Goal: Navigation & Orientation: Understand site structure

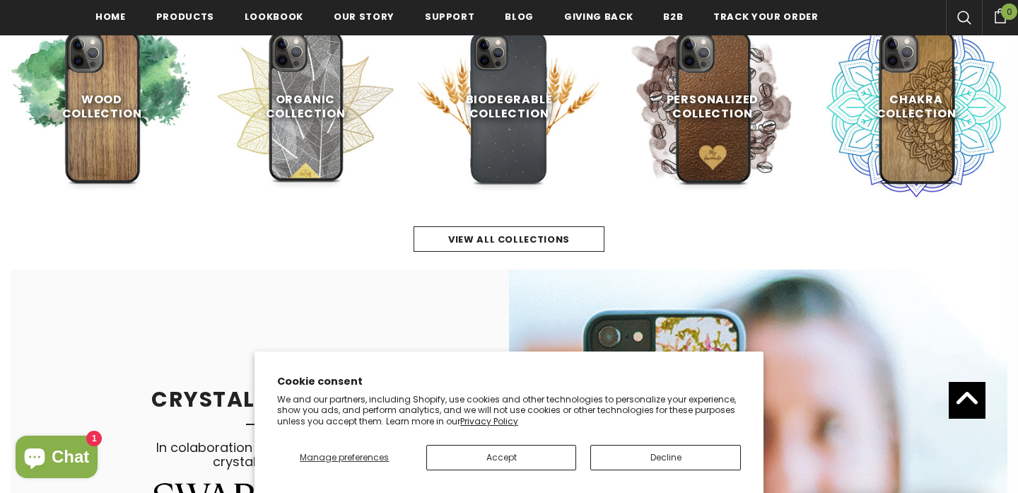
scroll to position [677, 0]
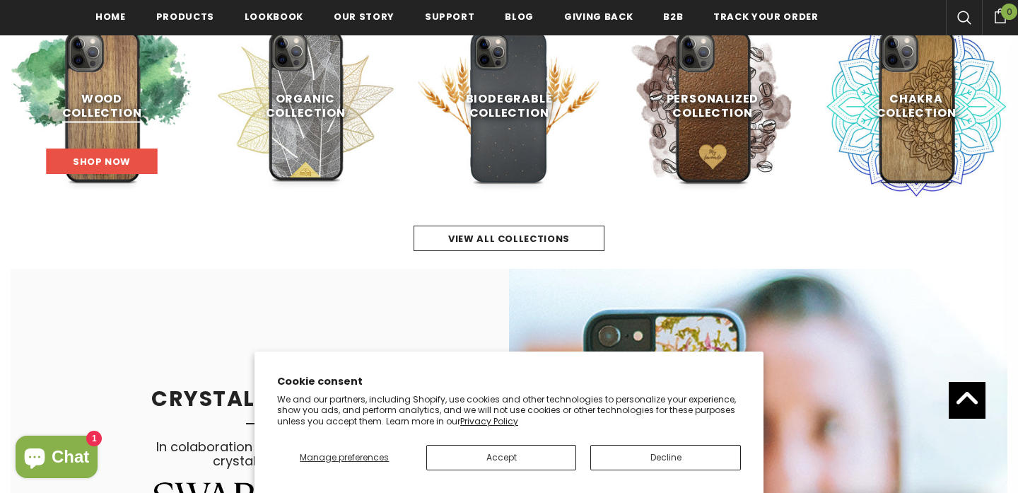
click at [131, 162] on link "Shop Now" at bounding box center [102, 160] width 111 height 25
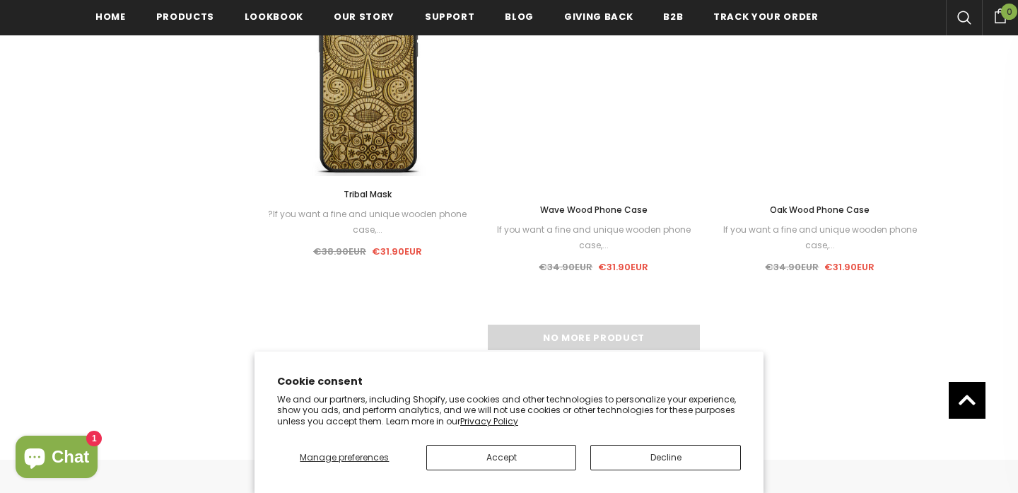
scroll to position [1409, 0]
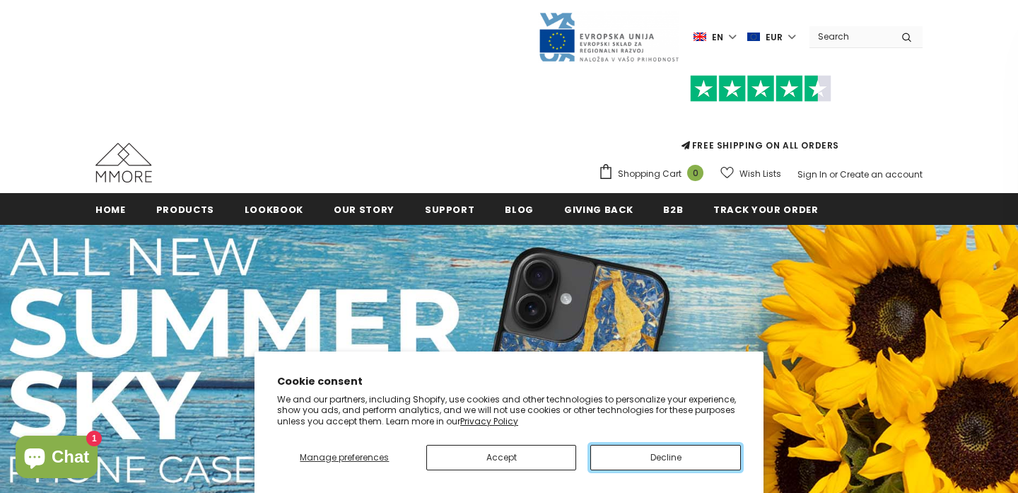
click at [657, 462] on button "Decline" at bounding box center [665, 457] width 151 height 25
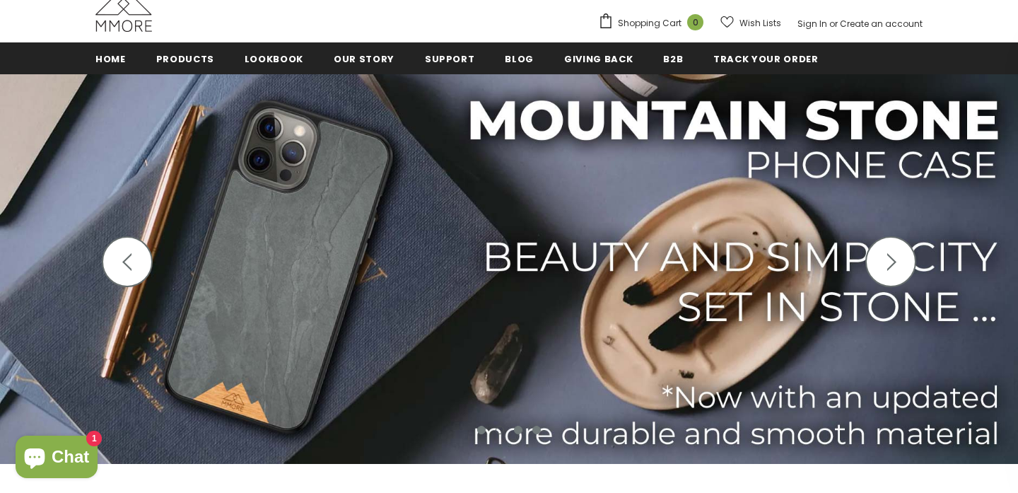
scroll to position [153, 0]
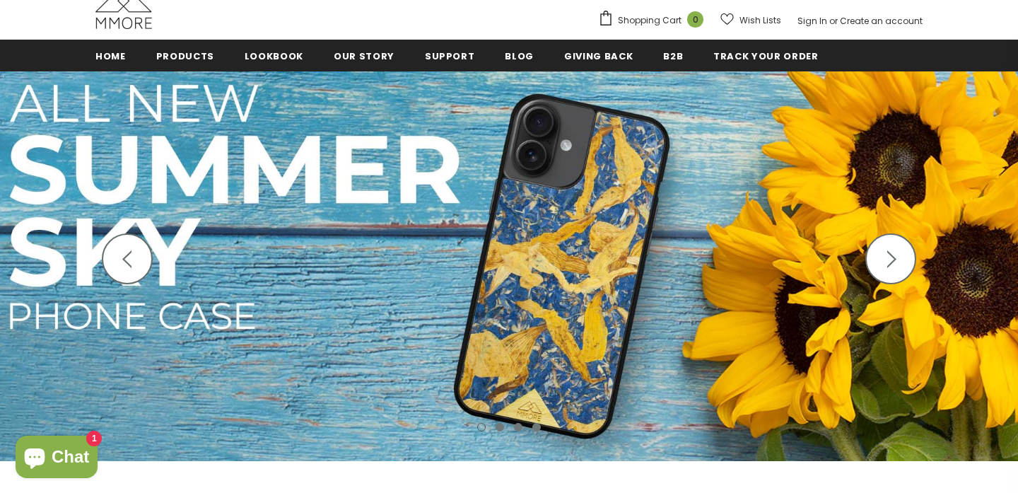
click at [129, 256] on icon "button" at bounding box center [127, 259] width 18 height 18
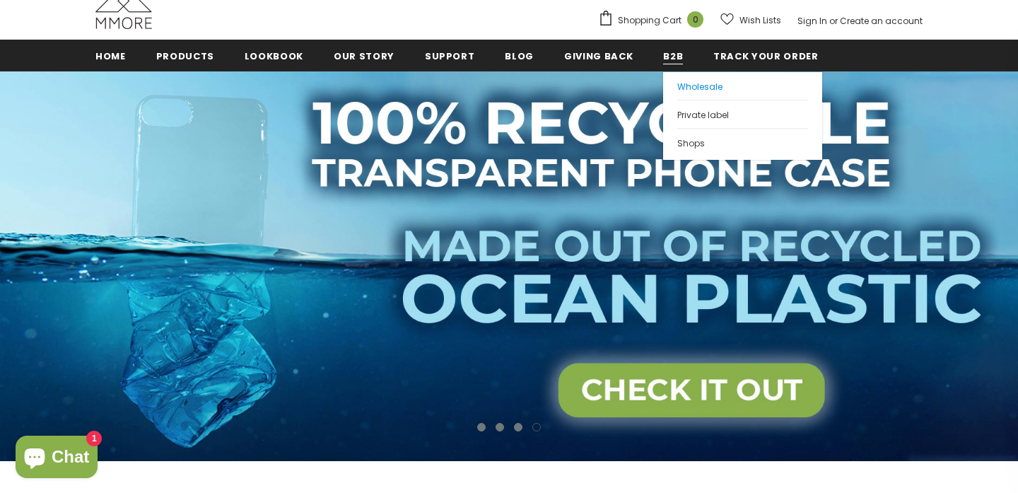
click at [677, 85] on span "Wholesale" at bounding box center [699, 87] width 45 height 12
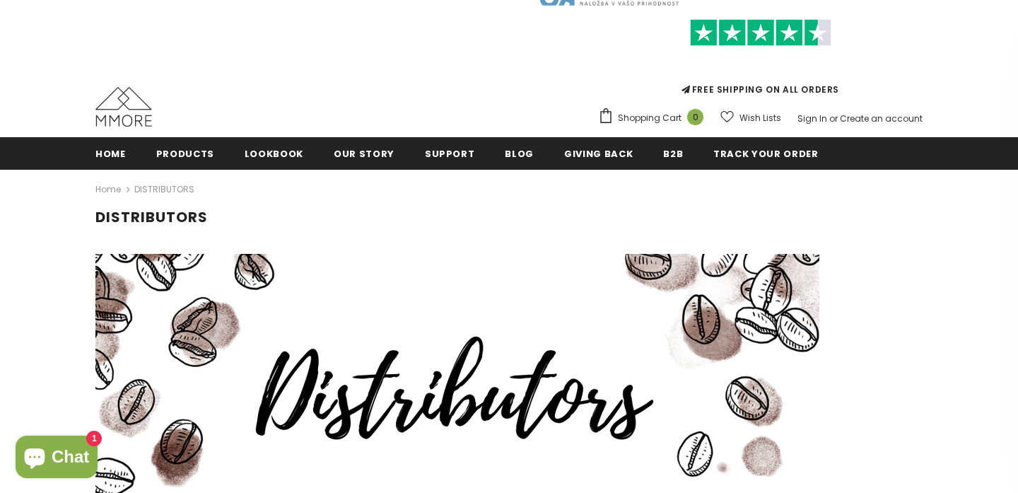
scroll to position [55, 0]
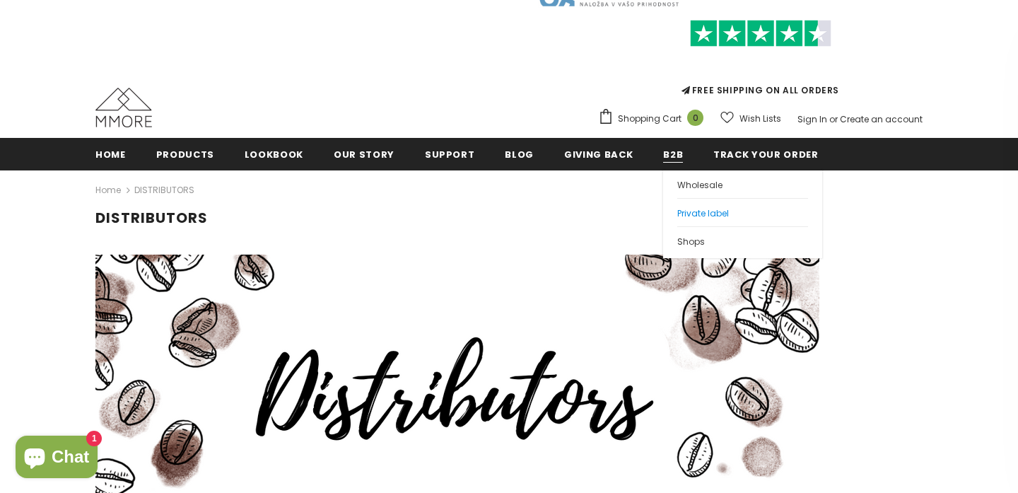
click at [677, 207] on span "Private label" at bounding box center [703, 213] width 52 height 12
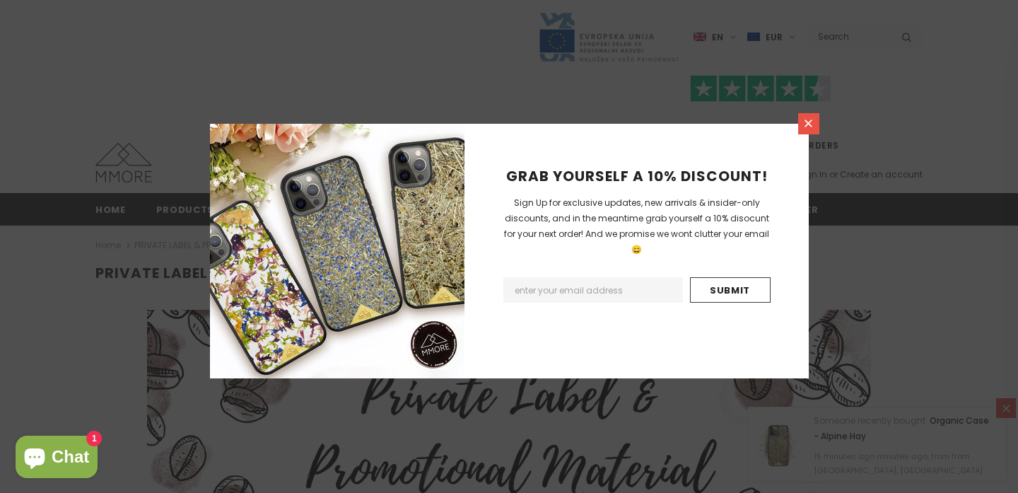
click at [807, 121] on icon at bounding box center [808, 123] width 12 height 12
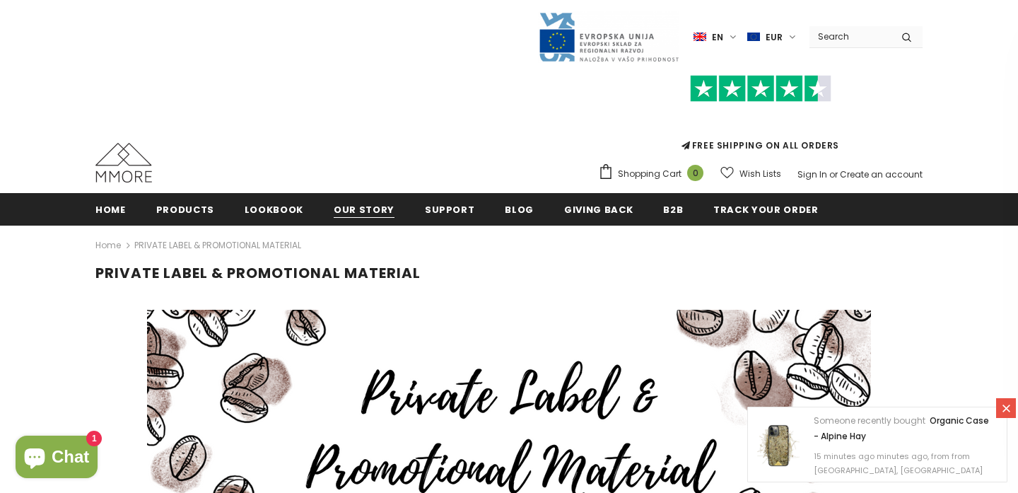
click at [363, 212] on span "Our Story" at bounding box center [364, 209] width 61 height 13
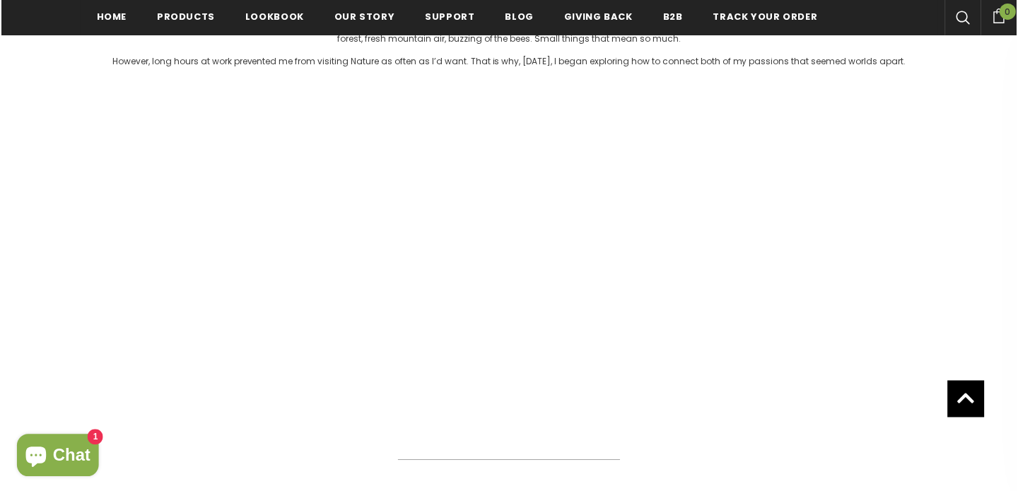
scroll to position [536, 0]
